Goal: Obtain resource: Obtain resource

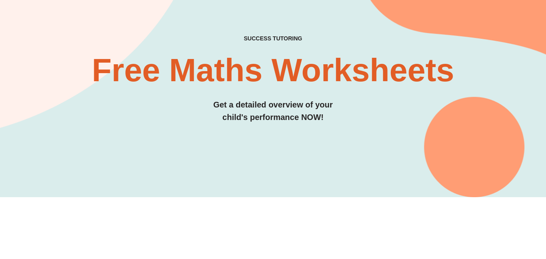
scroll to position [48, 0]
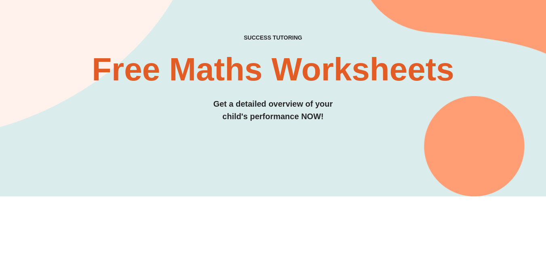
click at [178, 95] on div "SUCCESS TUTORING​ Free Maths Worksheets​ Get a detailed overview of your child'…" at bounding box center [272, 78] width 491 height 88
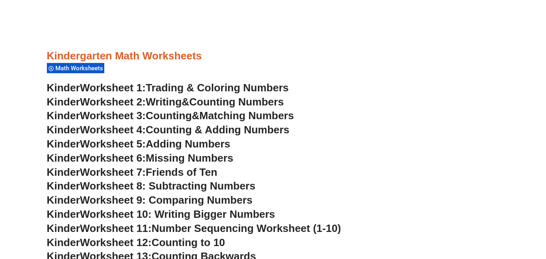
scroll to position [323, 0]
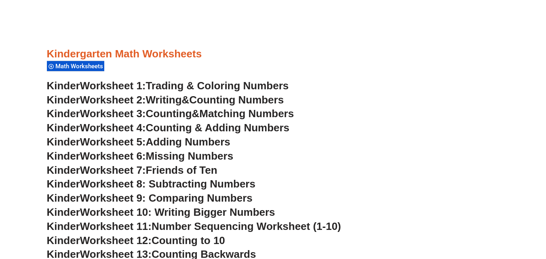
click at [195, 98] on link "Kinder Worksheet 2: Writing & Counting Numbers" at bounding box center [165, 100] width 237 height 12
click at [238, 116] on span "Matching Numbers" at bounding box center [246, 113] width 95 height 12
click at [210, 171] on span "Friends of Ten" at bounding box center [181, 170] width 71 height 12
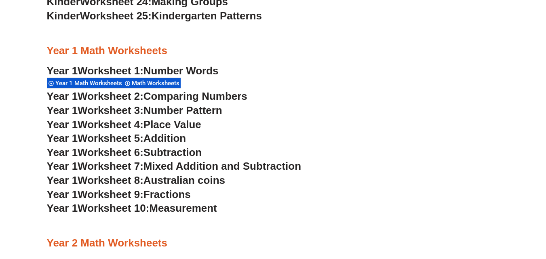
scroll to position [743, 0]
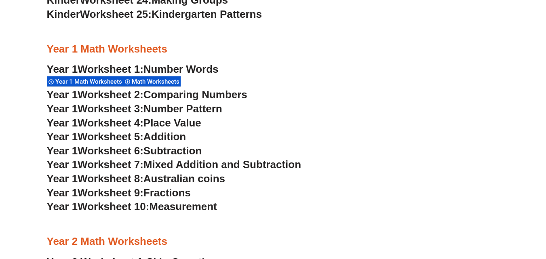
click at [173, 122] on span "Place Value" at bounding box center [172, 123] width 58 height 12
click at [203, 204] on span "Measurement" at bounding box center [183, 206] width 68 height 12
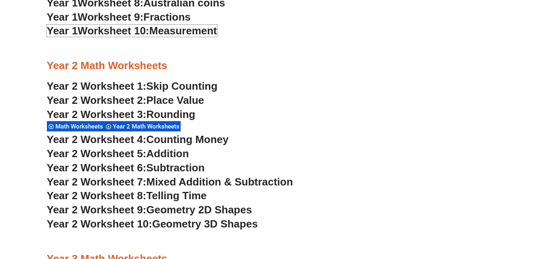
scroll to position [921, 0]
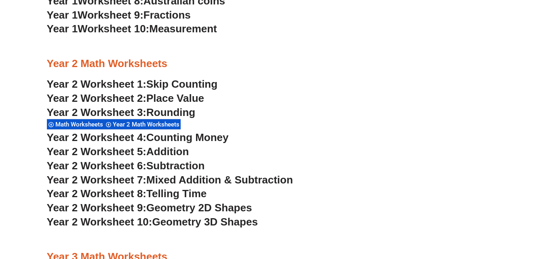
click at [194, 81] on span "Skip Counting" at bounding box center [181, 84] width 71 height 12
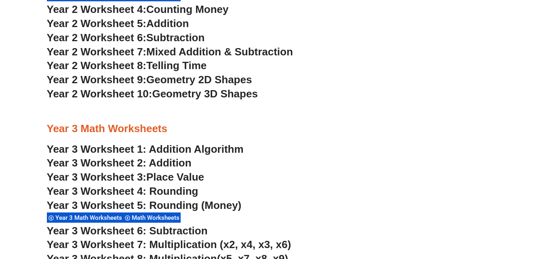
scroll to position [1060, 0]
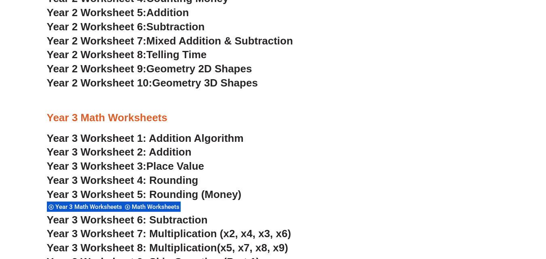
click at [237, 69] on span "Geometry 2D Shapes" at bounding box center [198, 69] width 105 height 12
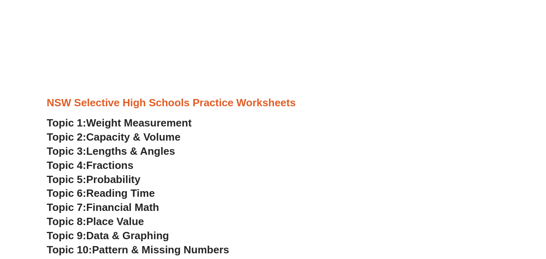
scroll to position [2096, 0]
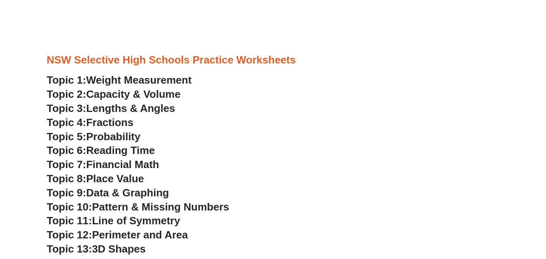
click at [151, 95] on span "Capacity & Volume" at bounding box center [133, 94] width 94 height 12
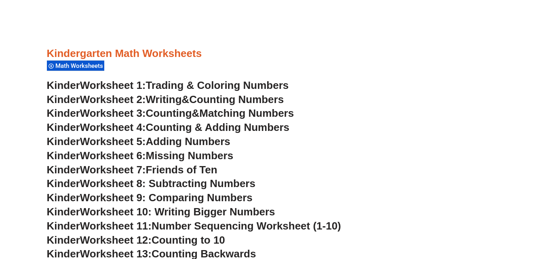
scroll to position [323, 0]
